Goal: Information Seeking & Learning: Learn about a topic

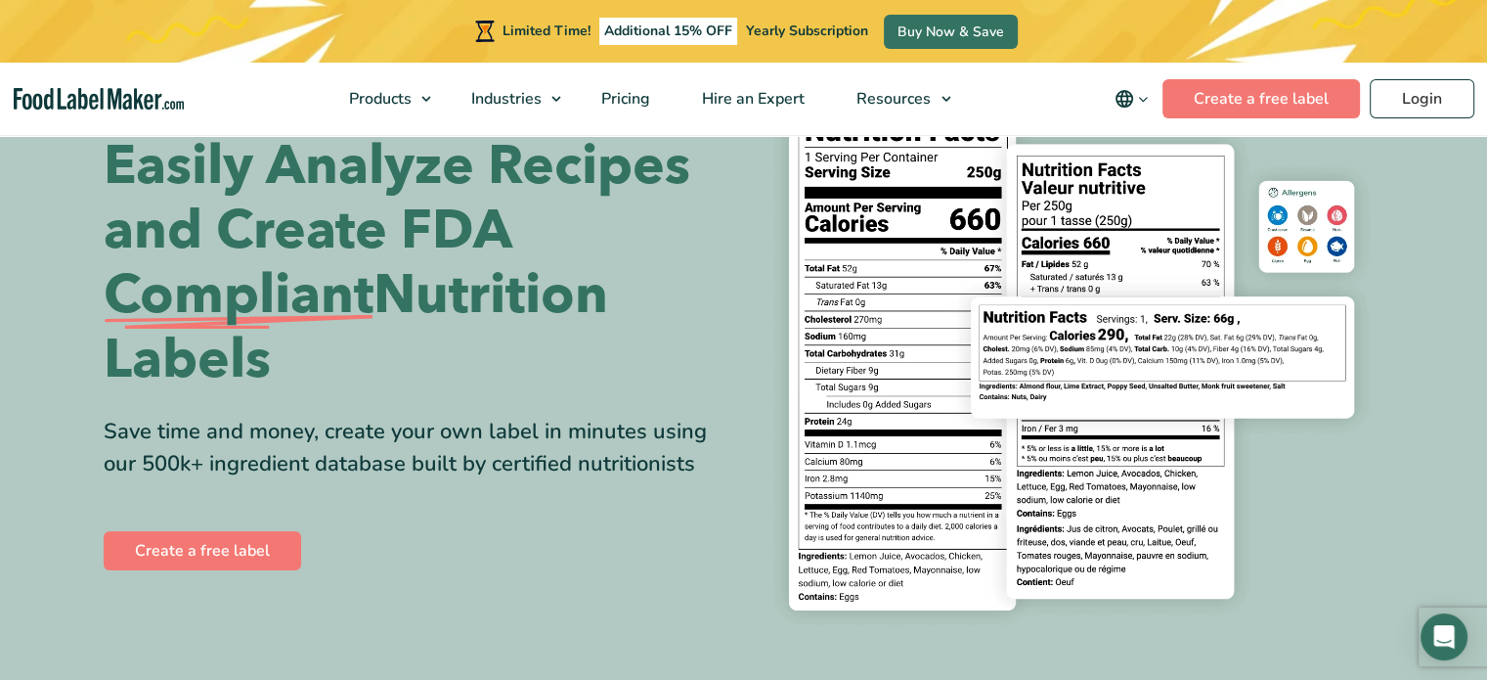
scroll to position [120, 0]
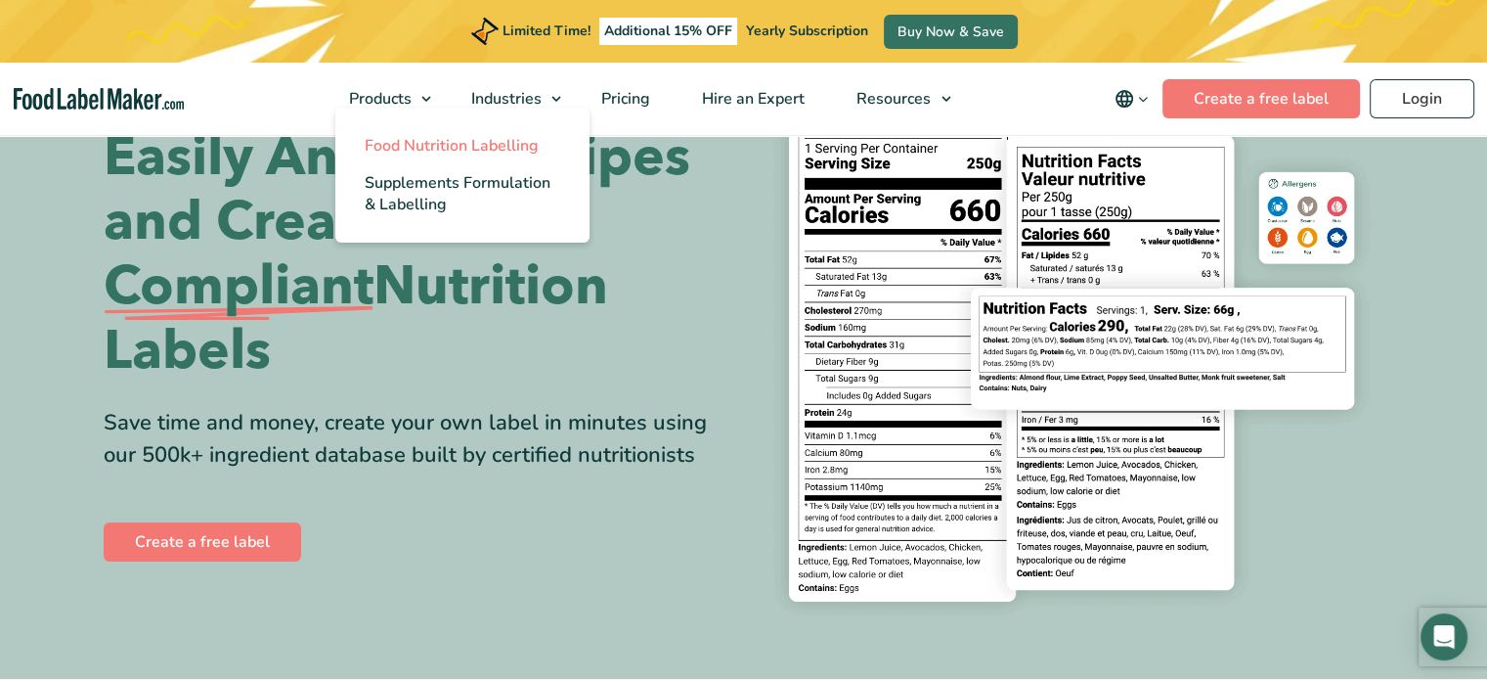
click at [415, 141] on span "Food Nutrition Labelling" at bounding box center [452, 146] width 174 height 22
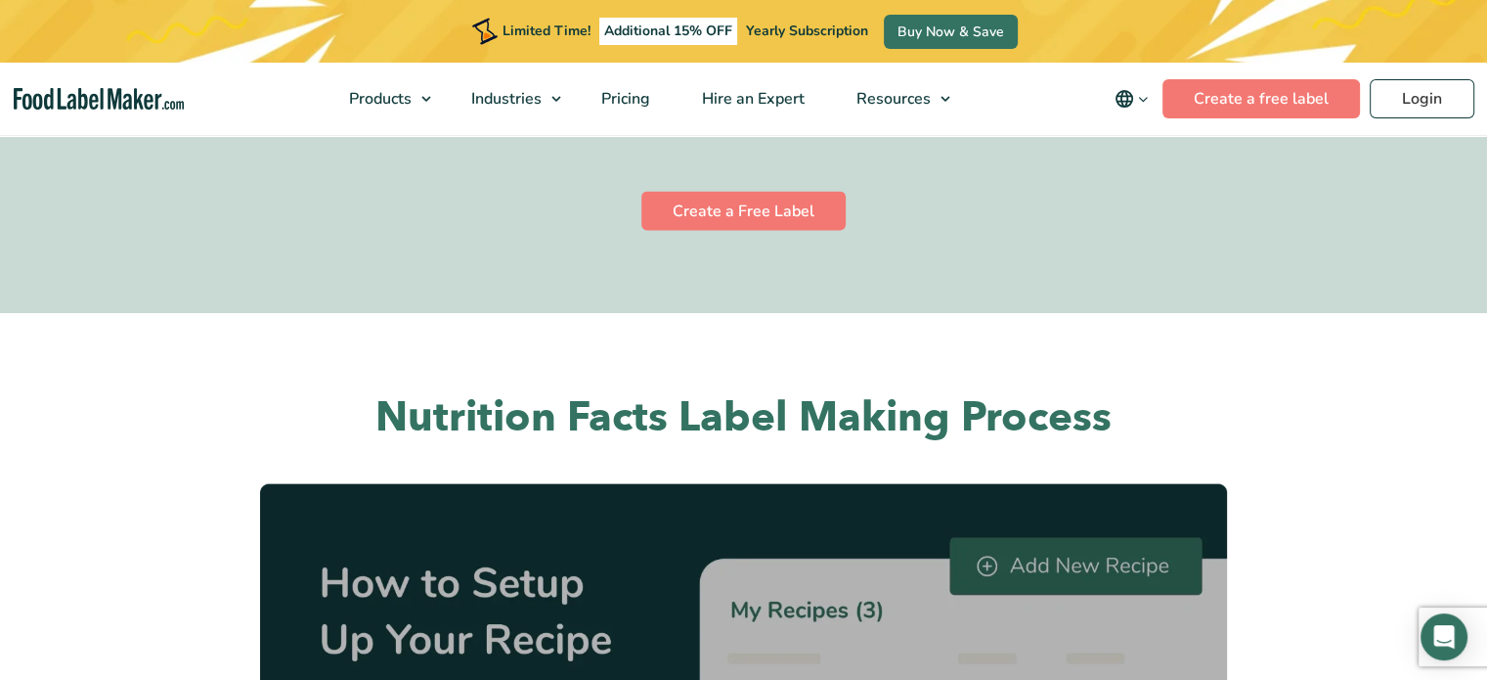
scroll to position [4107, 0]
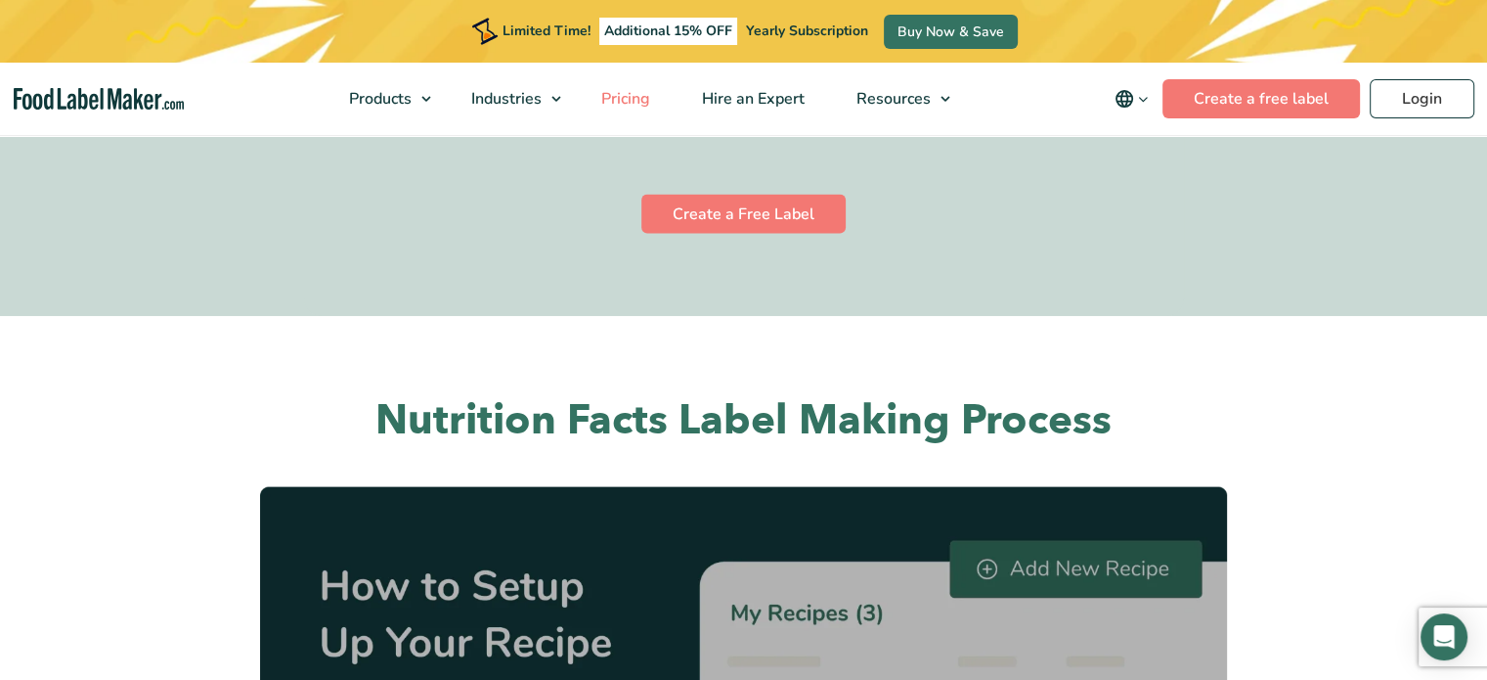
click at [639, 94] on span "Pricing" at bounding box center [624, 99] width 57 height 22
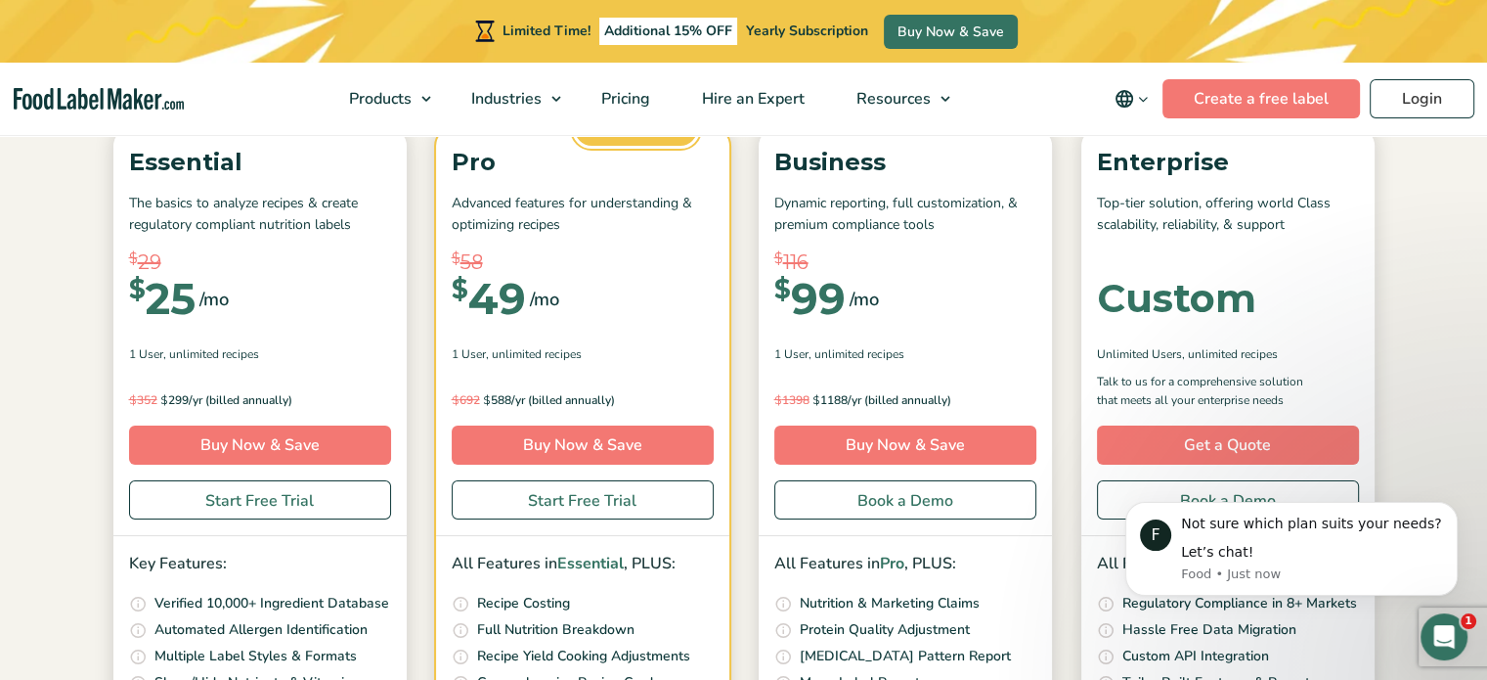
scroll to position [286, 0]
